Goal: Transaction & Acquisition: Purchase product/service

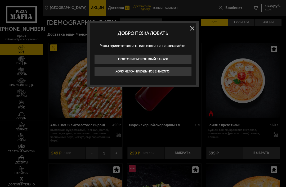
click at [193, 26] on button at bounding box center [192, 28] width 8 height 8
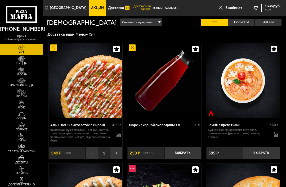
click at [269, 8] on span "1335 руб." at bounding box center [273, 6] width 16 height 4
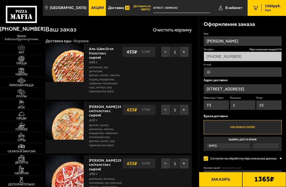
click at [168, 52] on button "−" at bounding box center [165, 52] width 9 height 11
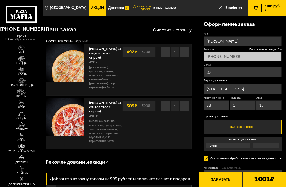
click at [167, 51] on button "−" at bounding box center [165, 52] width 9 height 11
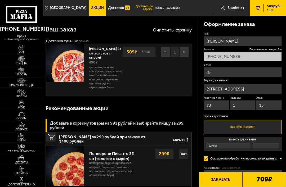
click at [167, 53] on button "−" at bounding box center [165, 52] width 9 height 11
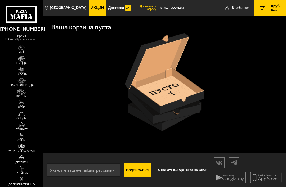
click at [17, 62] on img at bounding box center [21, 59] width 11 height 6
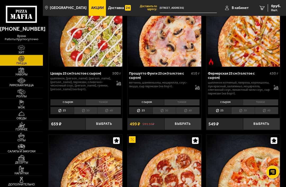
scroll to position [857, 0]
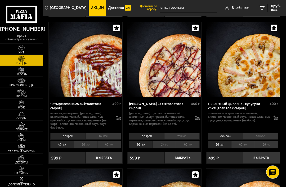
click at [265, 133] on li "тонкое" at bounding box center [260, 136] width 35 height 6
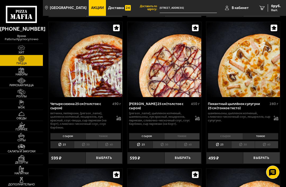
click at [267, 152] on button "Выбрать" at bounding box center [261, 158] width 37 height 12
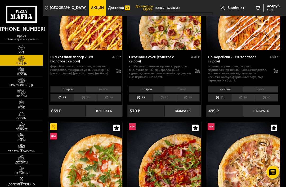
scroll to position [68, 0]
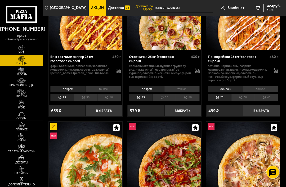
click at [191, 87] on li "тонкое" at bounding box center [181, 89] width 35 height 6
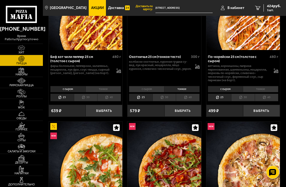
click at [191, 109] on button "Выбрать" at bounding box center [182, 111] width 37 height 12
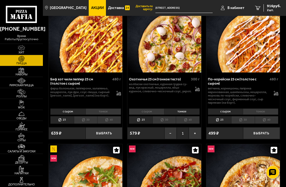
scroll to position [46, 0]
click at [267, 8] on div "916 руб. 2 шт." at bounding box center [272, 7] width 17 height 7
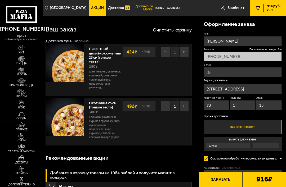
click at [27, 61] on img at bounding box center [21, 59] width 11 height 6
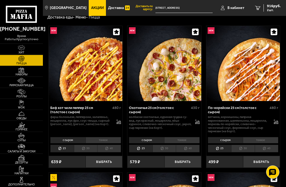
click at [166, 145] on li "30" at bounding box center [165, 149] width 24 height 8
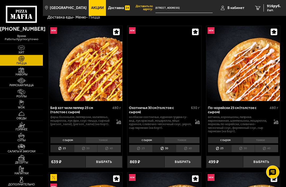
scroll to position [17, 0]
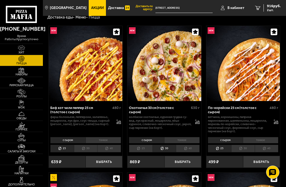
click at [147, 146] on li "25" at bounding box center [141, 149] width 24 height 8
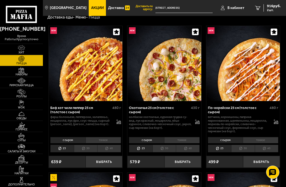
click at [163, 146] on li "30" at bounding box center [165, 149] width 24 height 8
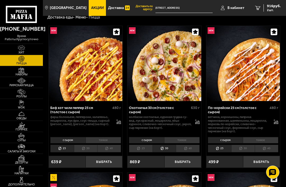
click at [266, 12] on div "916 руб. 2 шт." at bounding box center [272, 7] width 17 height 7
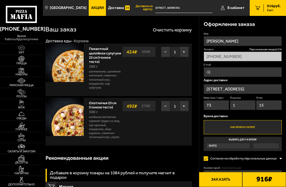
click at [229, 187] on button "Заказать" at bounding box center [221, 179] width 44 height 15
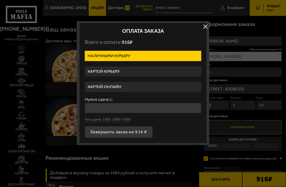
click at [155, 79] on form "Наличными курьеру Картой курьеру Картой онлайн Нужна сдача с: без сдачи 1000 20…" at bounding box center [143, 94] width 117 height 87
click at [152, 96] on form "Наличными курьеру Картой курьеру Картой онлайн Нужна сдача с: без сдачи 1000 20…" at bounding box center [143, 94] width 117 height 87
click at [157, 86] on label "Картой онлайн" at bounding box center [143, 87] width 117 height 10
click at [0, 0] on input "Картой онлайн" at bounding box center [0, 0] width 0 height 0
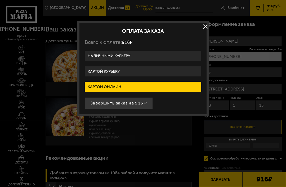
click at [133, 103] on button "Завершить заказ на 916 ₽" at bounding box center [119, 103] width 68 height 12
